Goal: Information Seeking & Learning: Find specific page/section

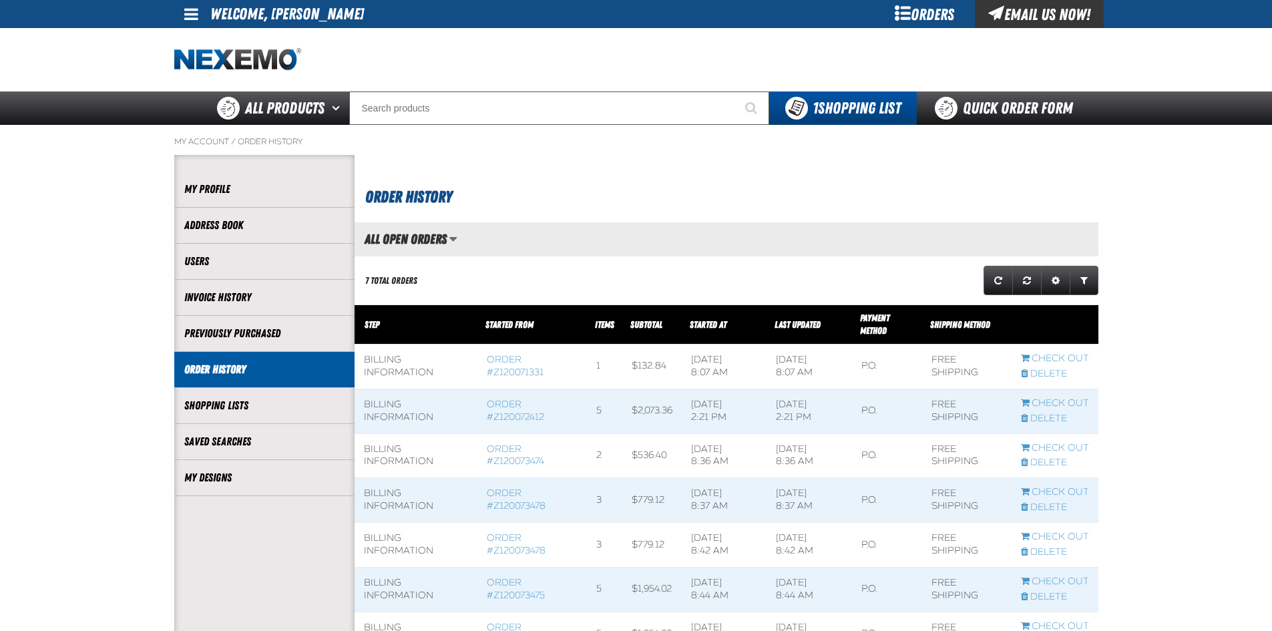
scroll to position [1, 1]
click at [189, 16] on span at bounding box center [191, 14] width 14 height 16
click at [224, 368] on link "Order History" at bounding box center [264, 369] width 160 height 15
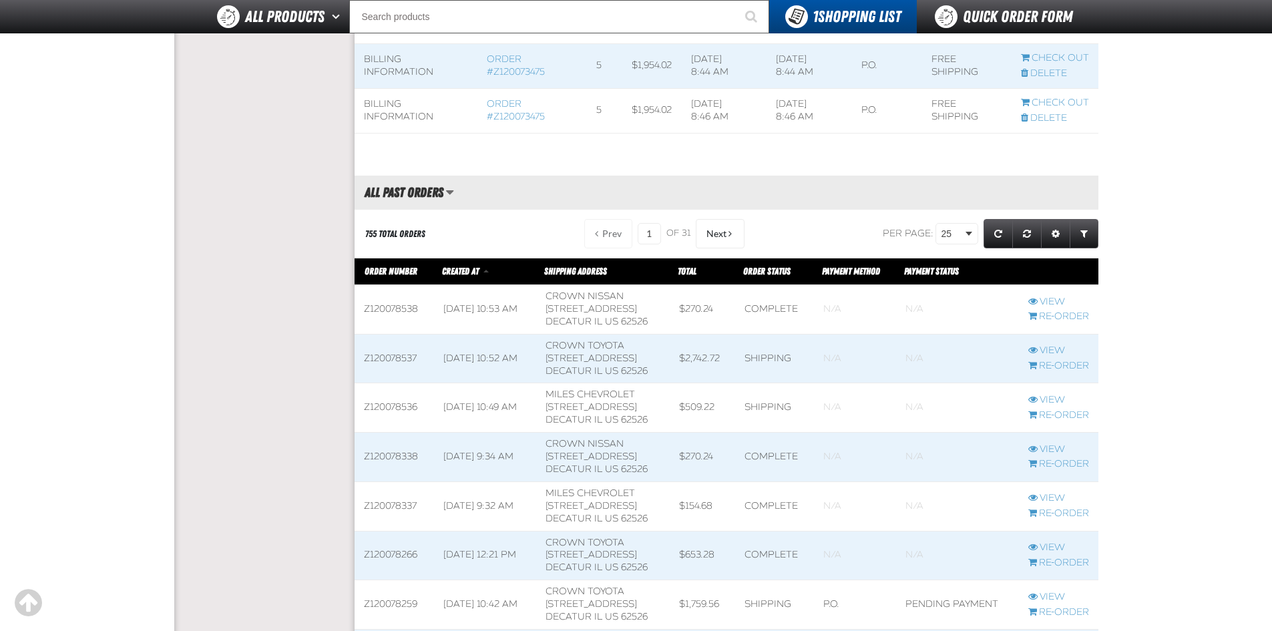
scroll to position [601, 0]
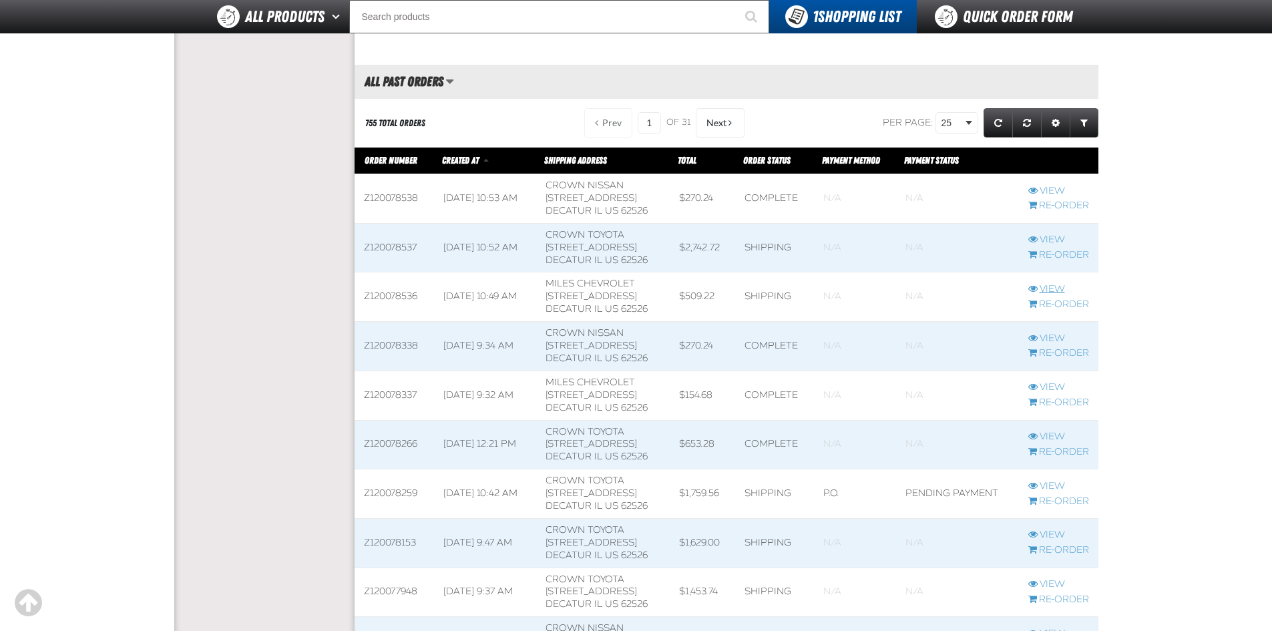
click at [1065, 283] on link "View" at bounding box center [1059, 289] width 61 height 13
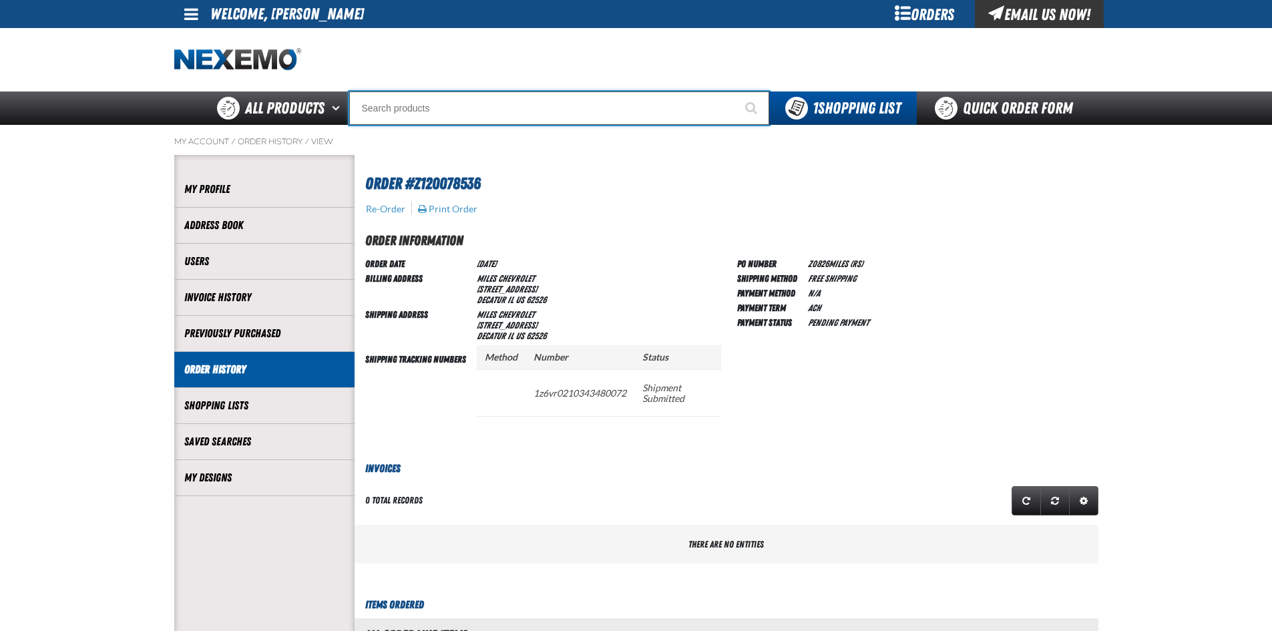
click at [516, 118] on input "Search" at bounding box center [559, 108] width 420 height 33
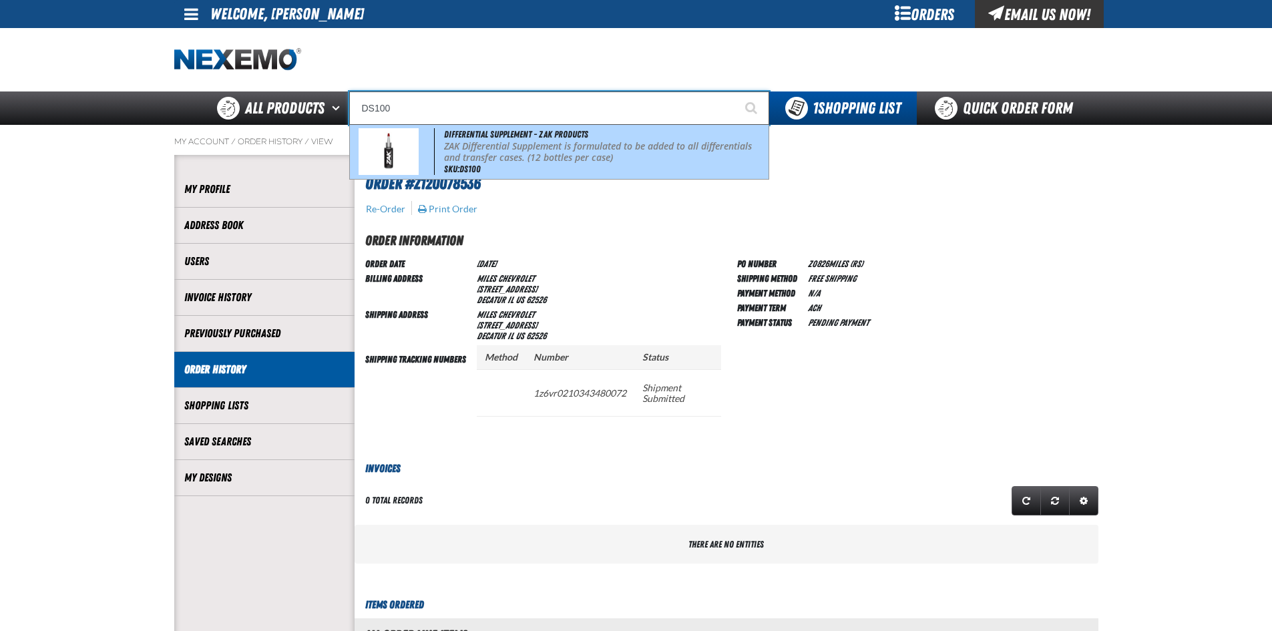
click at [537, 154] on p "ZAK Differential Supplement is formulated to be added to all differentials and …" at bounding box center [604, 152] width 321 height 23
type input "Differential Supplement - ZAK Products"
